Goal: Task Accomplishment & Management: Complete application form

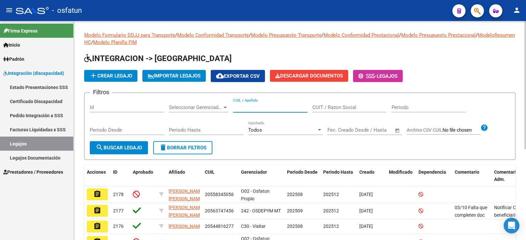
click at [261, 108] on input "CUIL / Apellido" at bounding box center [270, 108] width 74 height 6
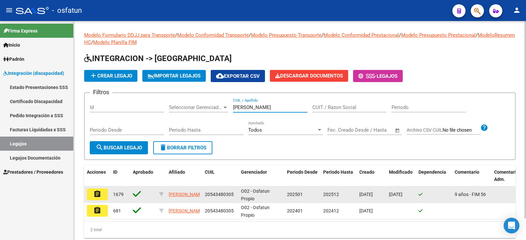
type input "[PERSON_NAME]"
click at [97, 196] on mat-icon "assignment" at bounding box center [97, 194] width 8 height 8
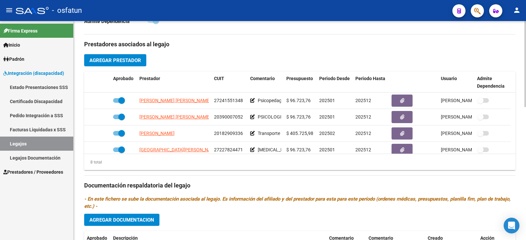
scroll to position [230, 0]
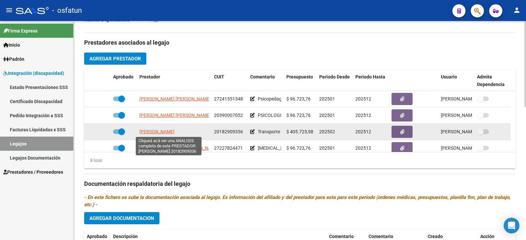
click at [167, 132] on span "[PERSON_NAME]" at bounding box center [156, 131] width 35 height 5
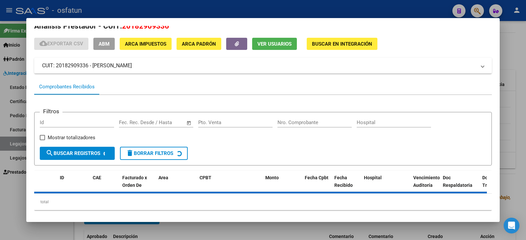
scroll to position [20, 0]
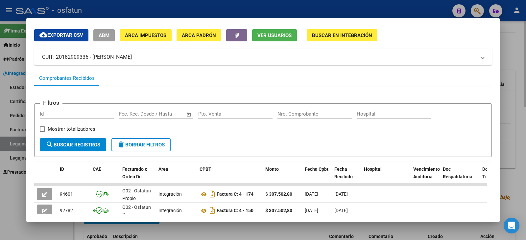
click at [511, 59] on div at bounding box center [263, 120] width 526 height 240
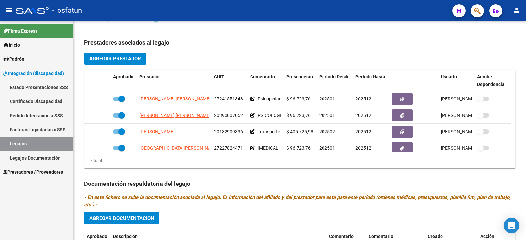
click at [45, 174] on span "Prestadores / Proveedores" at bounding box center [33, 172] width 60 height 7
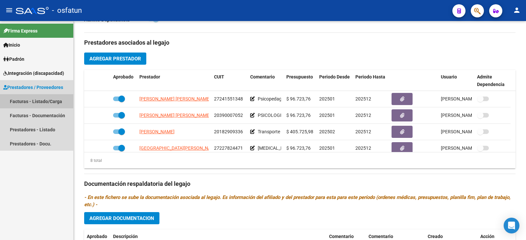
click at [44, 101] on link "Facturas - Listado/Carga" at bounding box center [36, 101] width 73 height 14
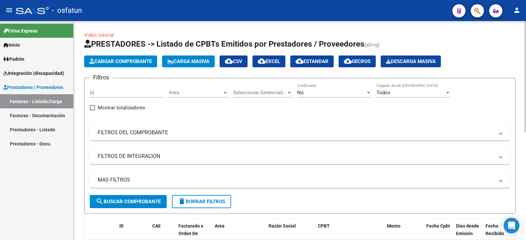
click at [134, 62] on span "Cargar Comprobante" at bounding box center [120, 62] width 62 height 6
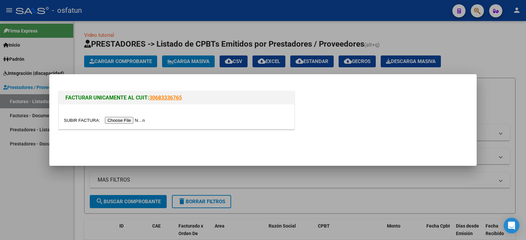
click at [123, 119] on input "file" at bounding box center [105, 120] width 83 height 7
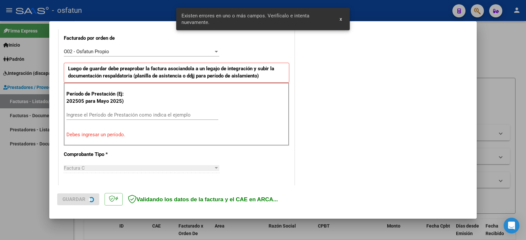
scroll to position [184, 0]
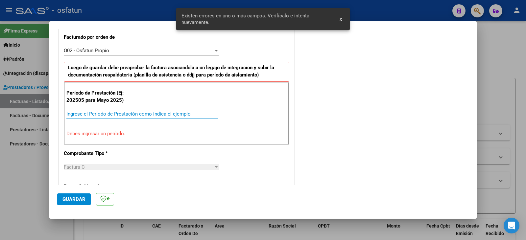
drag, startPoint x: 110, startPoint y: 114, endPoint x: 109, endPoint y: 107, distance: 6.9
click at [111, 114] on input "Ingrese el Período de Prestación como indica el ejemplo" at bounding box center [142, 114] width 152 height 6
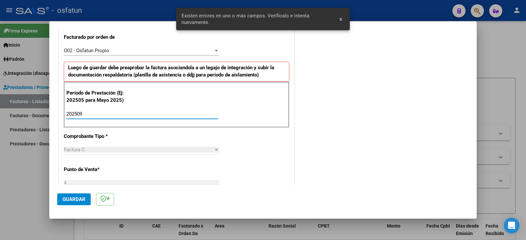
type input "202509"
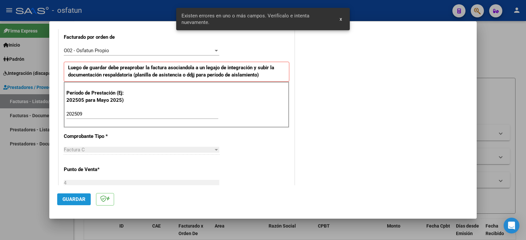
click at [79, 200] on span "Guardar" at bounding box center [73, 200] width 23 height 6
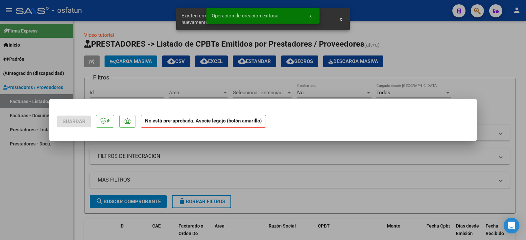
scroll to position [0, 0]
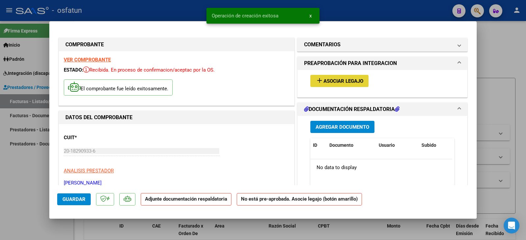
click at [352, 81] on span "Asociar Legajo" at bounding box center [344, 81] width 40 height 6
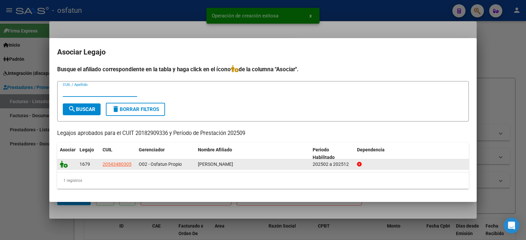
drag, startPoint x: 64, startPoint y: 166, endPoint x: 78, endPoint y: 166, distance: 14.5
click at [64, 165] on icon at bounding box center [64, 164] width 8 height 7
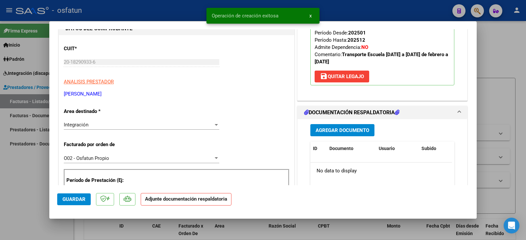
scroll to position [99, 0]
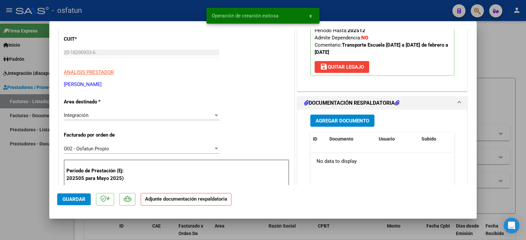
click at [344, 120] on span "Agregar Documento" at bounding box center [343, 121] width 54 height 6
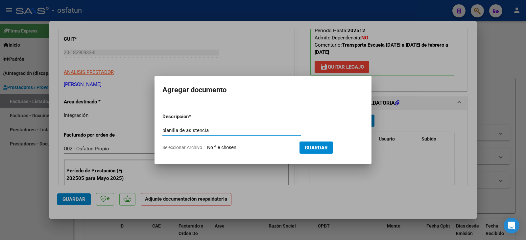
type input "planilla de asistencia"
click at [238, 147] on input "Seleccionar Archivo" at bounding box center [250, 148] width 87 height 6
type input "C:\fakepath\[PERSON_NAME] plan.pdf"
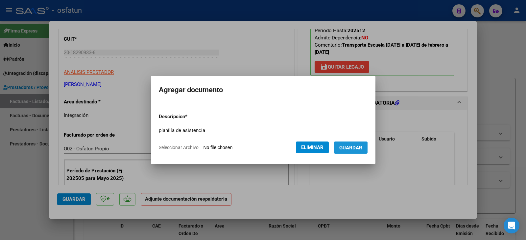
click at [356, 149] on span "Guardar" at bounding box center [350, 148] width 23 height 6
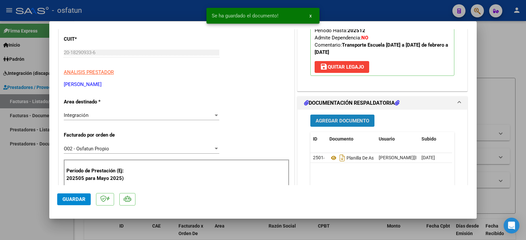
click at [339, 124] on span "Agregar Documento" at bounding box center [343, 121] width 54 height 6
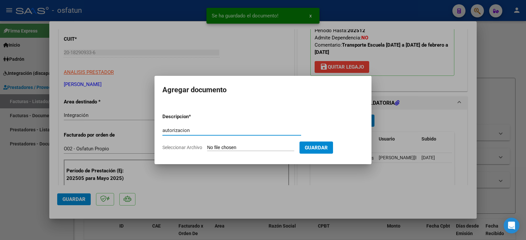
type input "autorizacion"
click at [257, 149] on input "Seleccionar Archivo" at bounding box center [250, 148] width 87 height 6
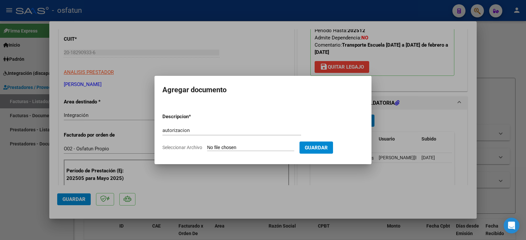
type input "C:\fakepath\[PERSON_NAME] - [PERSON_NAME] - transporte escuela.pdf"
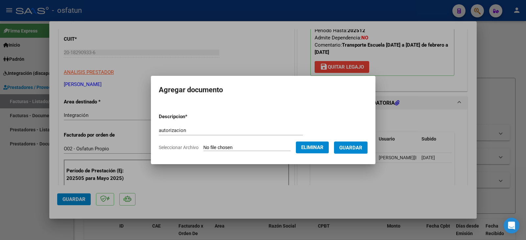
click at [362, 146] on span "Guardar" at bounding box center [350, 148] width 23 height 6
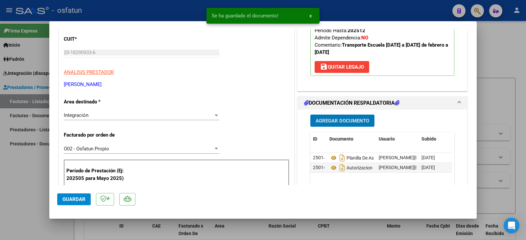
click at [75, 199] on span "Guardar" at bounding box center [73, 200] width 23 height 6
click at [11, 168] on div at bounding box center [263, 120] width 526 height 240
type input "$ 0,00"
